Goal: Connect with others: Connect with other users

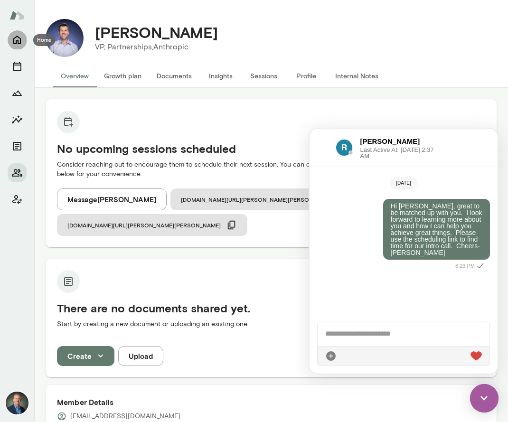
click at [19, 40] on icon "Home" at bounding box center [16, 39] width 11 height 11
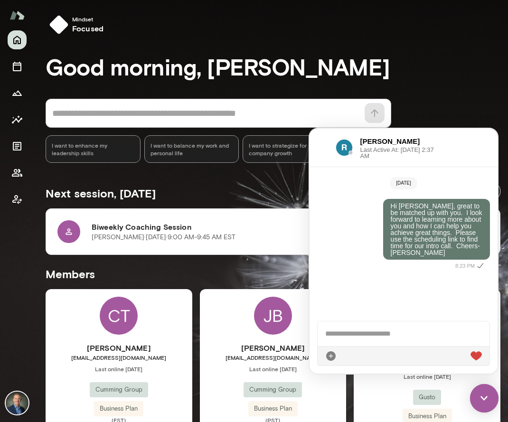
click at [483, 401] on img at bounding box center [484, 398] width 28 height 28
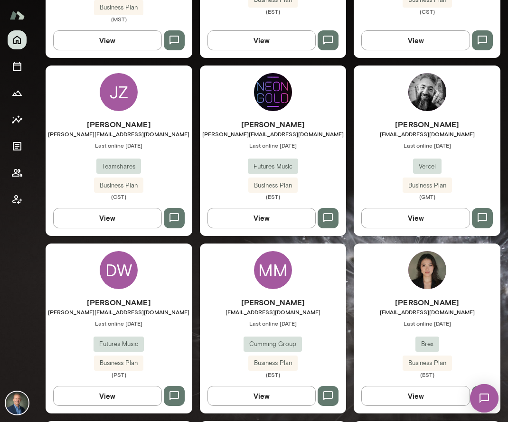
scroll to position [1138, 0]
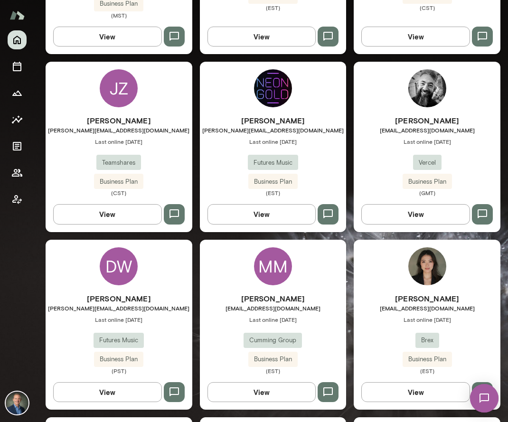
click at [153, 125] on div "[PERSON_NAME] [PERSON_NAME][EMAIL_ADDRESS][DOMAIN_NAME] Last online [DATE] Team…" at bounding box center [119, 156] width 147 height 82
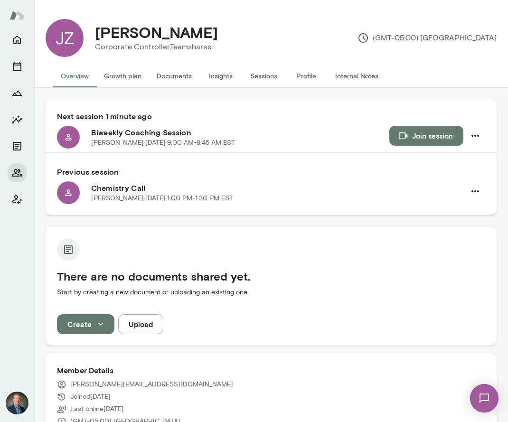
click at [418, 139] on button "Join session" at bounding box center [426, 136] width 74 height 20
